Goal: Check status: Check status

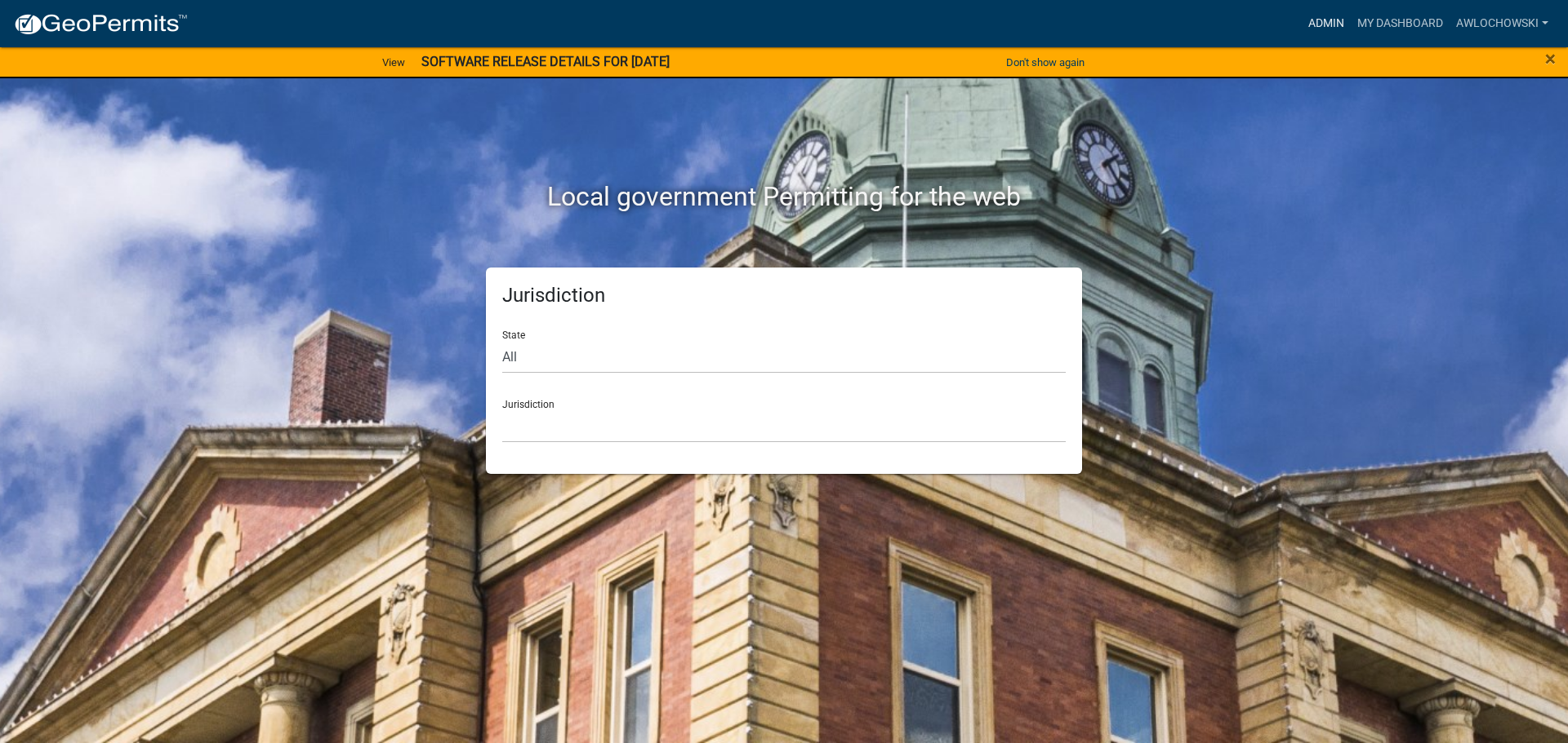
click at [1312, 22] on link "Admin" at bounding box center [1325, 24] width 49 height 31
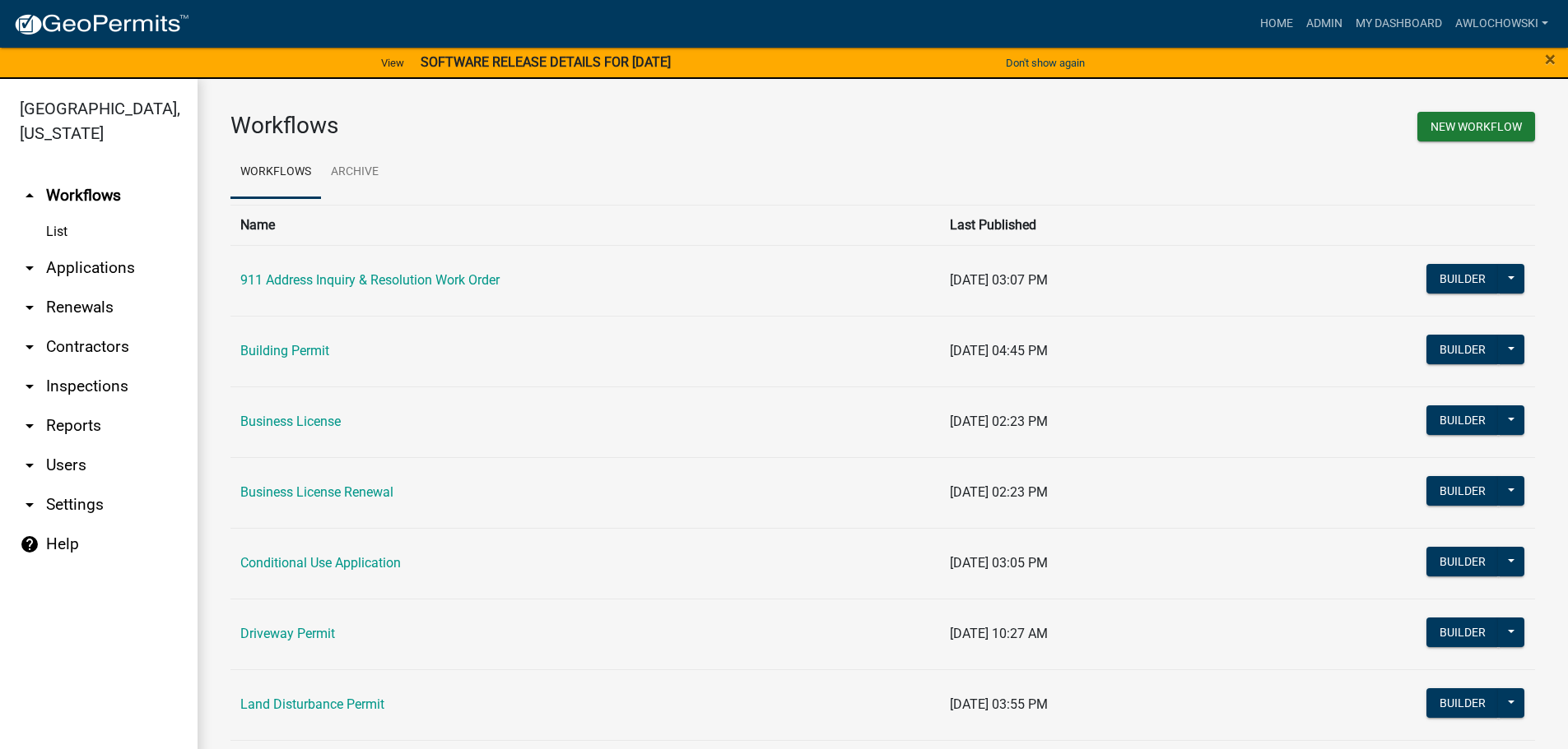
drag, startPoint x: 81, startPoint y: 265, endPoint x: 99, endPoint y: 267, distance: 18.1
click at [84, 265] on link "arrow_drop_down Applications" at bounding box center [99, 268] width 198 height 39
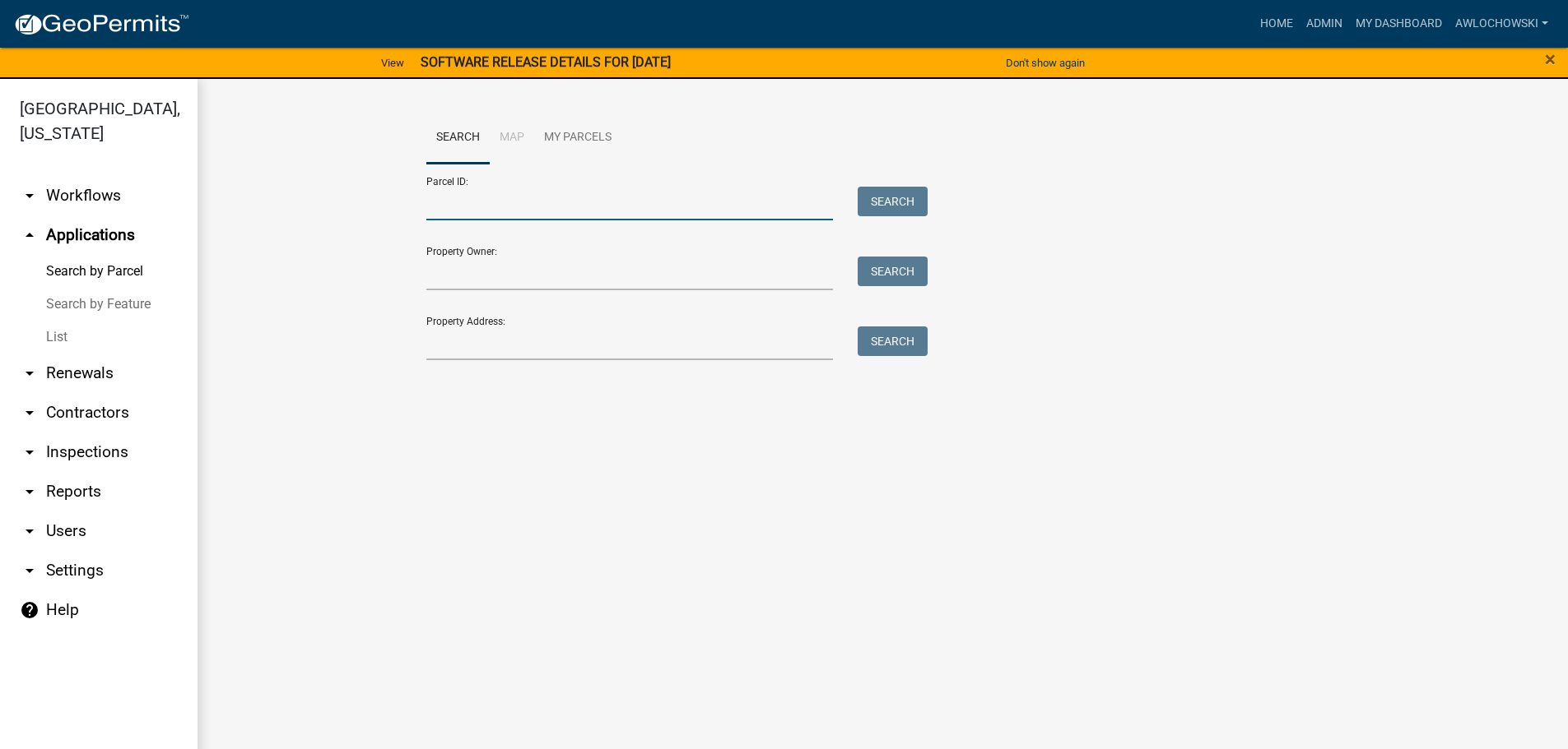
click at [447, 202] on input "Parcel ID:" at bounding box center [630, 203] width 407 height 34
type input "3011008"
click at [892, 192] on button "Search" at bounding box center [892, 201] width 70 height 30
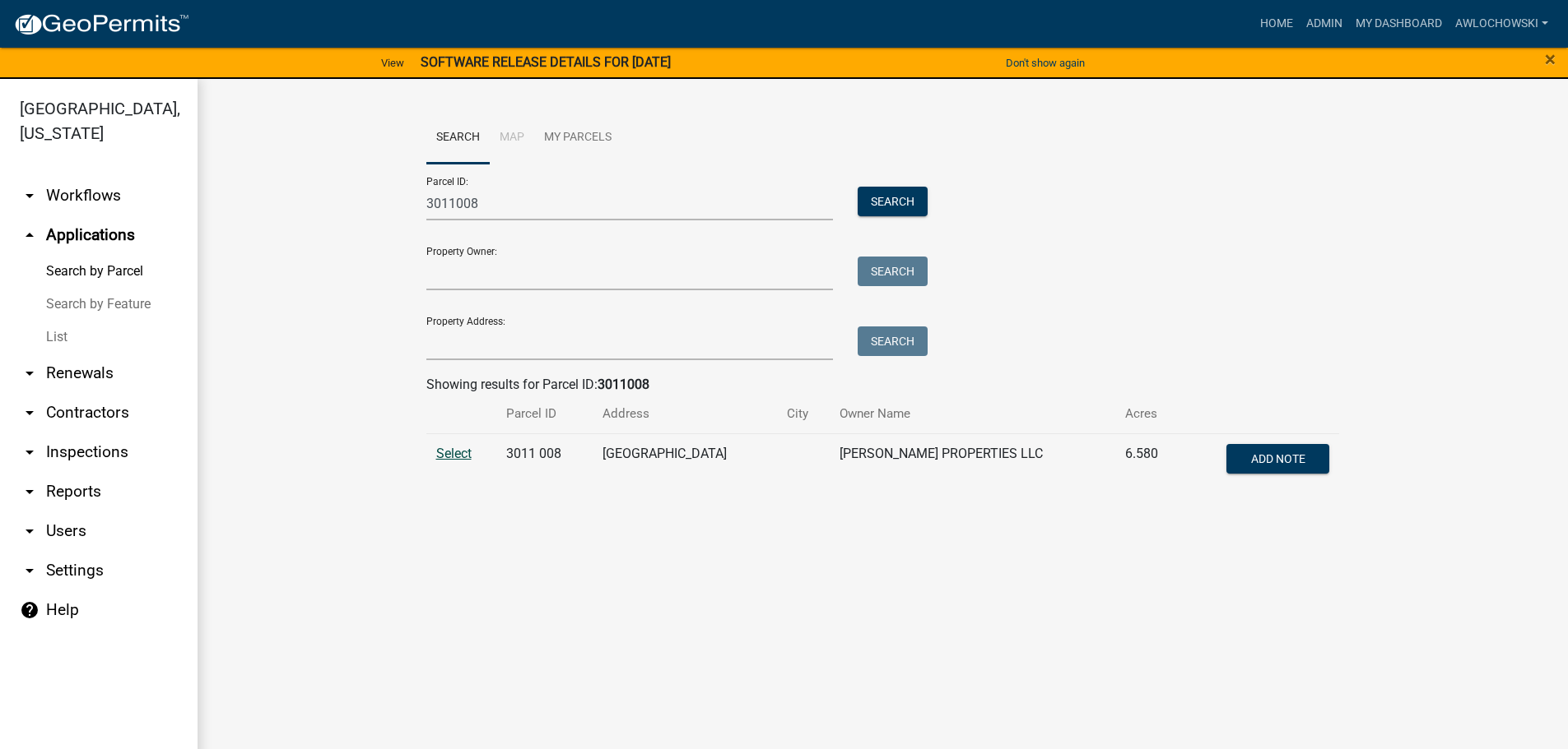
click at [462, 451] on span "Select" at bounding box center [453, 453] width 36 height 15
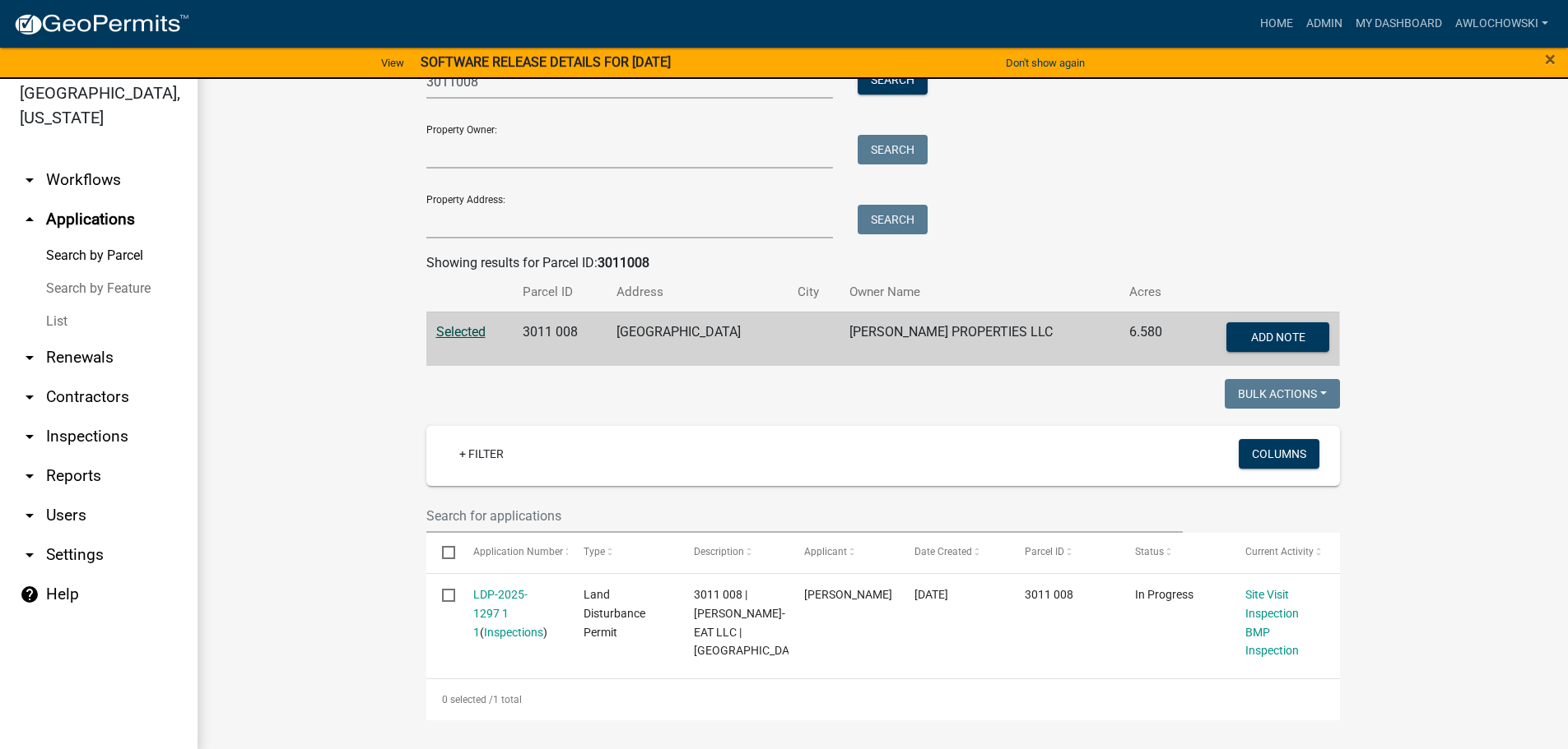
scroll to position [20, 0]
